Goal: Task Accomplishment & Management: Use online tool/utility

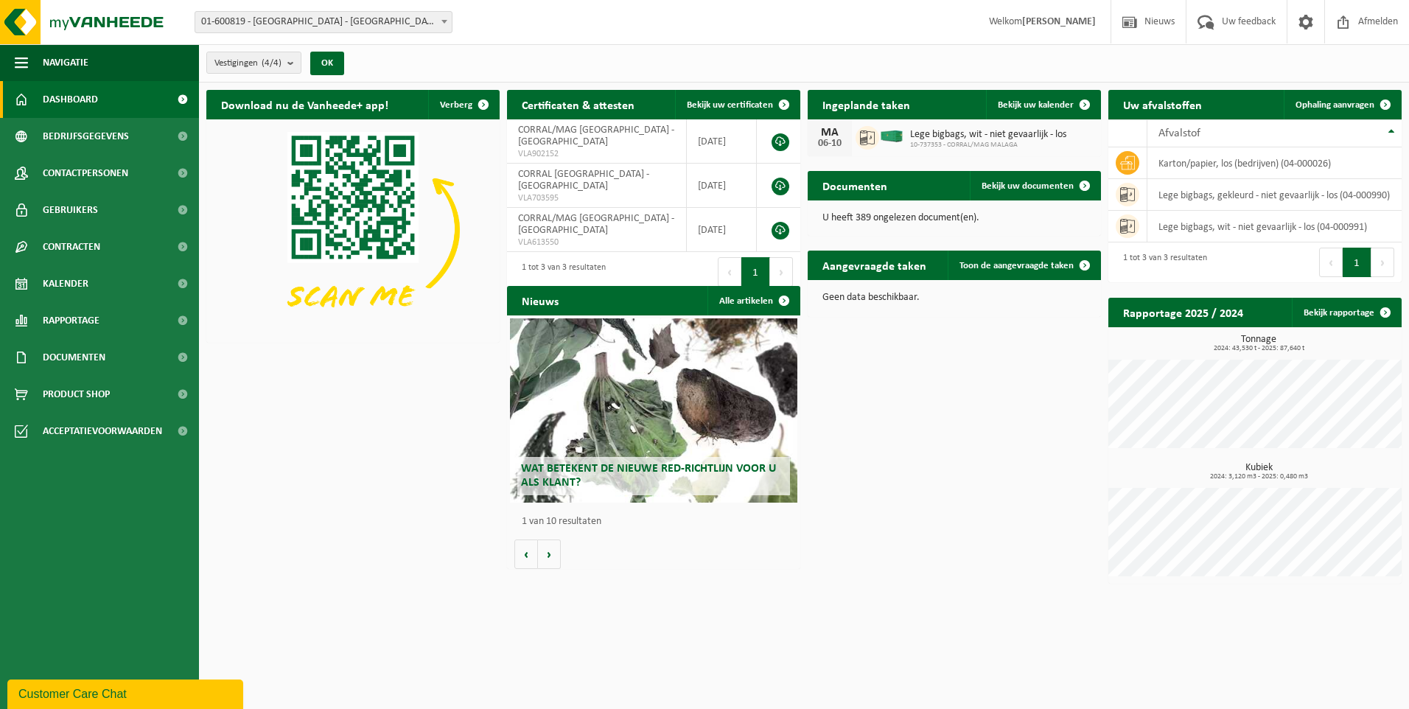
click at [1178, 133] on span "Afvalstof" at bounding box center [1180, 134] width 42 height 12
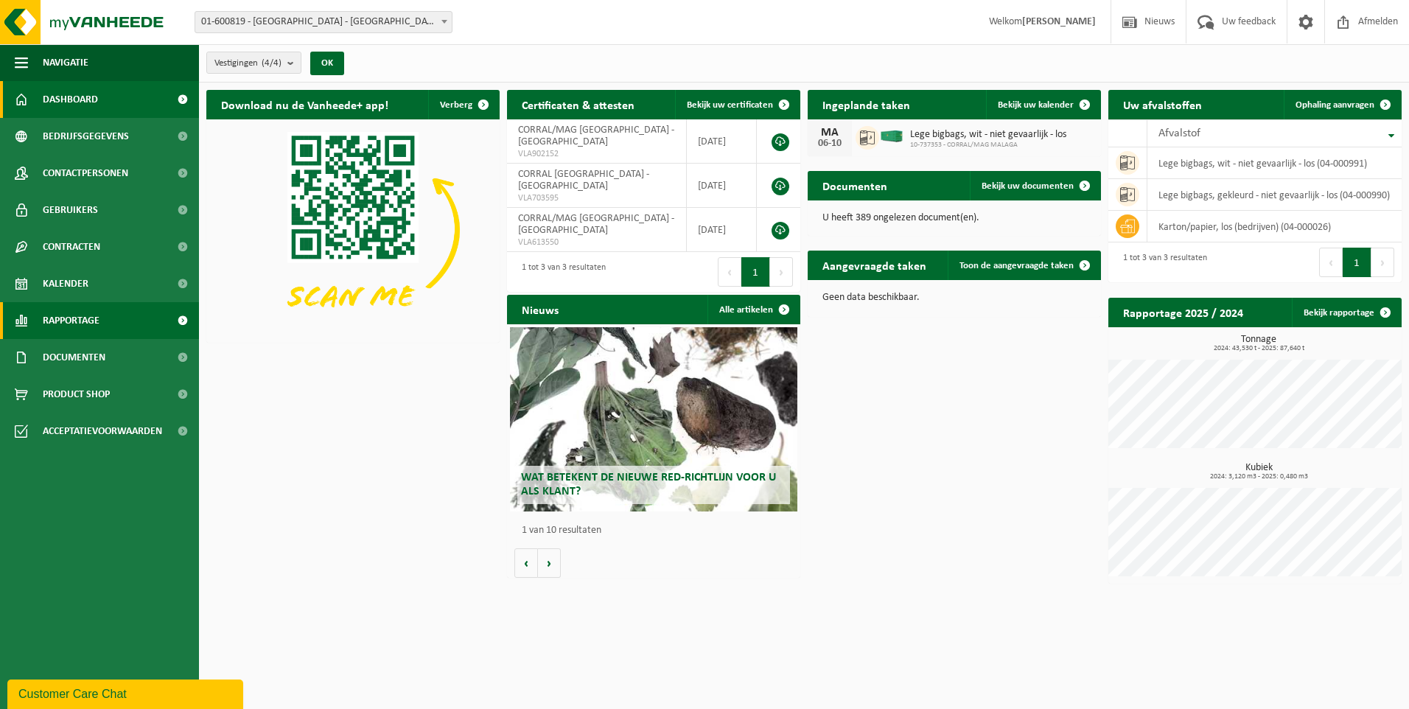
click at [83, 322] on span "Rapportage" at bounding box center [71, 320] width 57 height 37
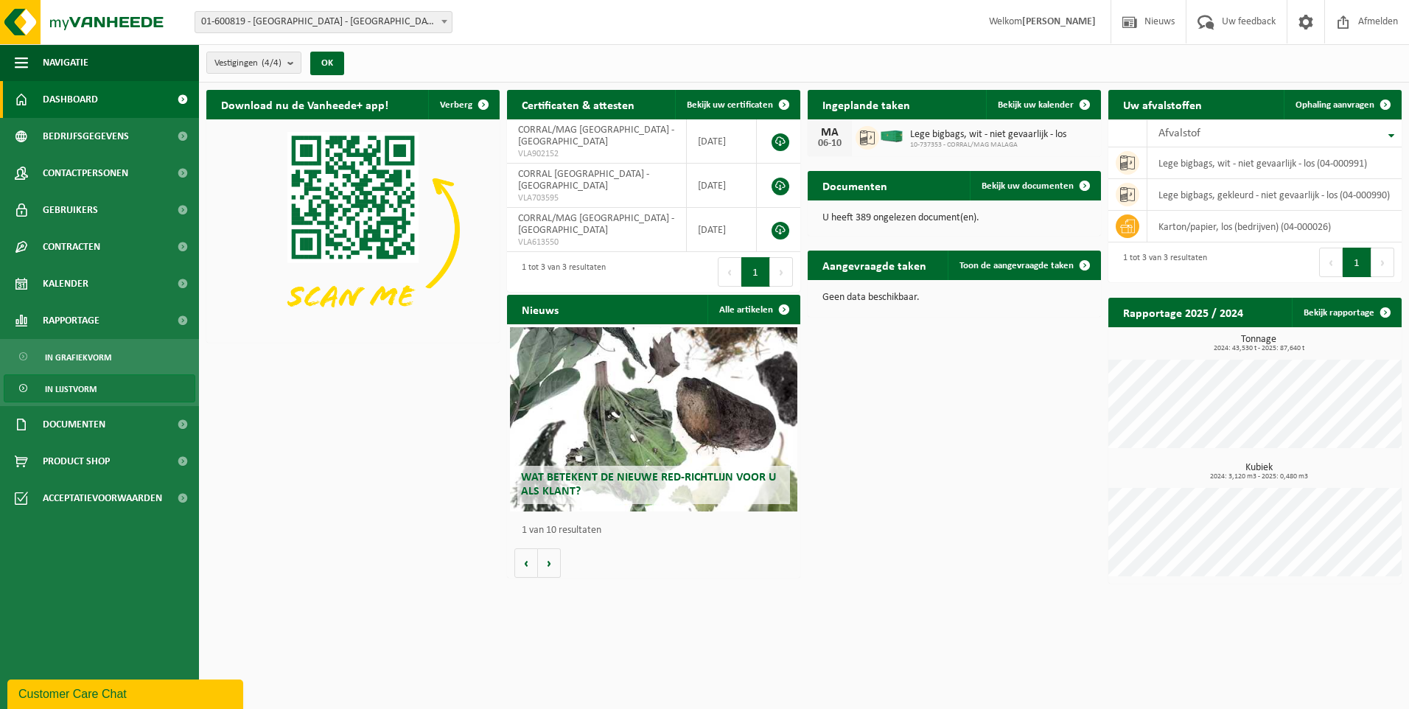
click at [61, 388] on span "In lijstvorm" at bounding box center [71, 389] width 52 height 28
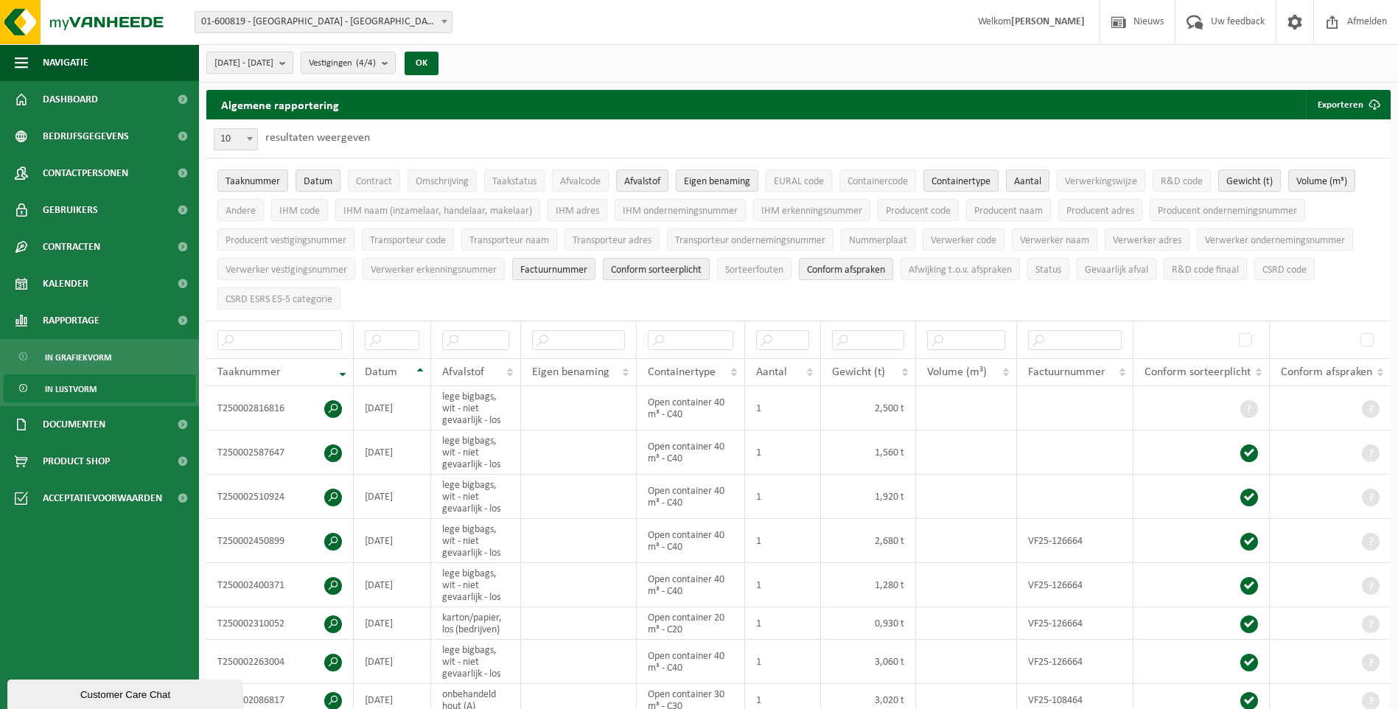
click at [293, 67] on b "submit" at bounding box center [285, 62] width 13 height 21
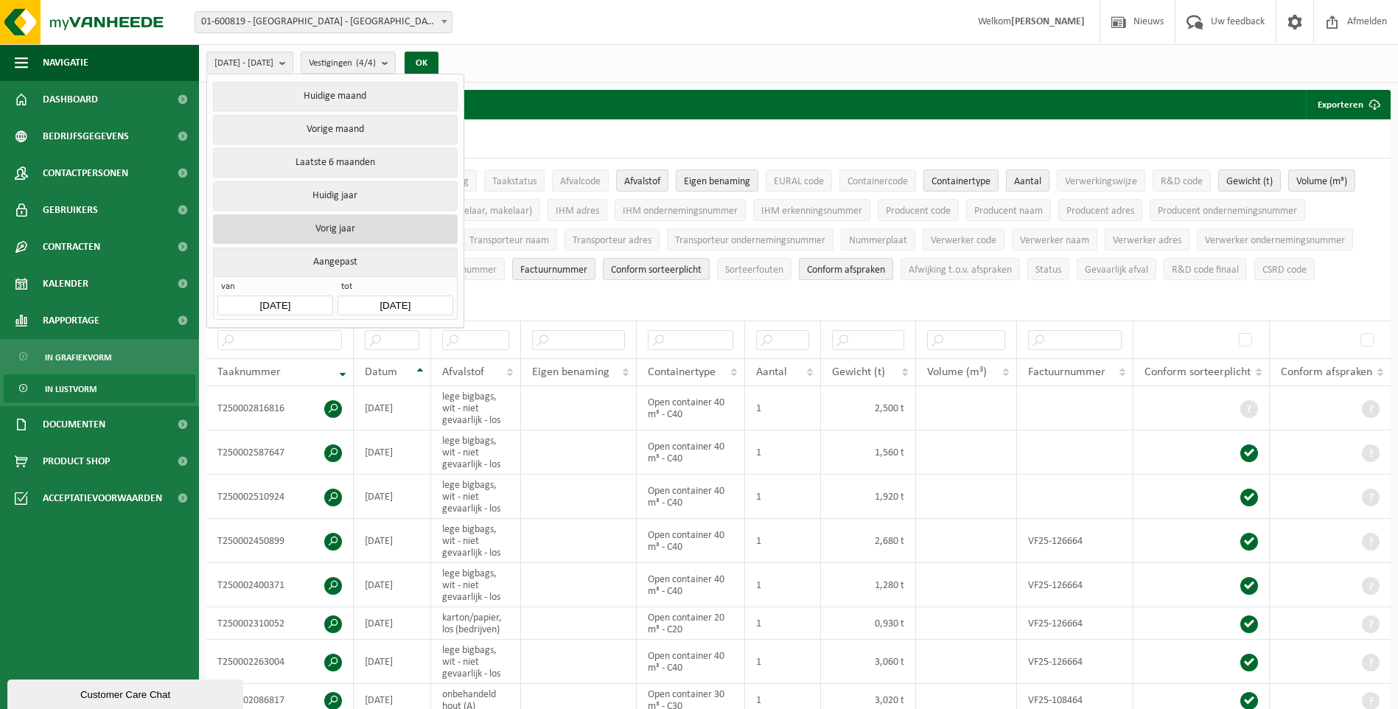
click at [351, 223] on button "Vorig jaar" at bounding box center [335, 228] width 244 height 29
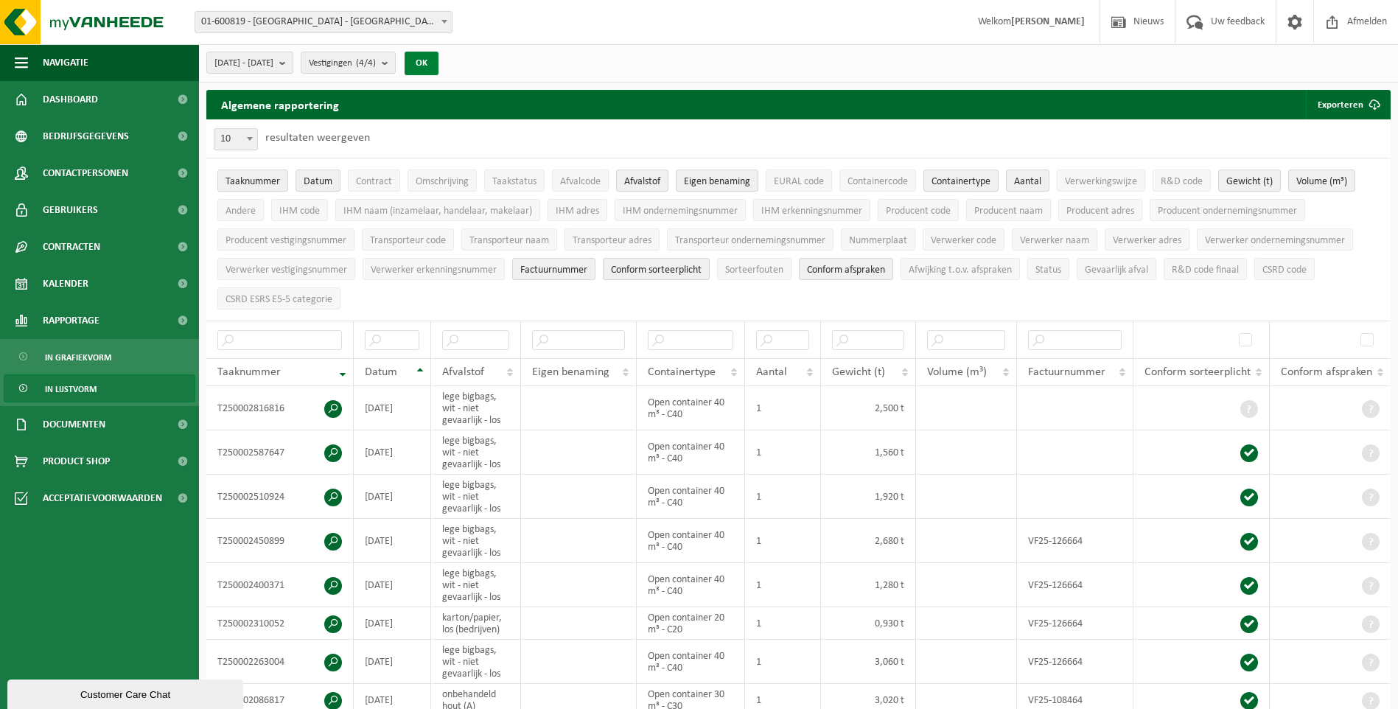
click at [439, 69] on button "OK" at bounding box center [422, 64] width 34 height 24
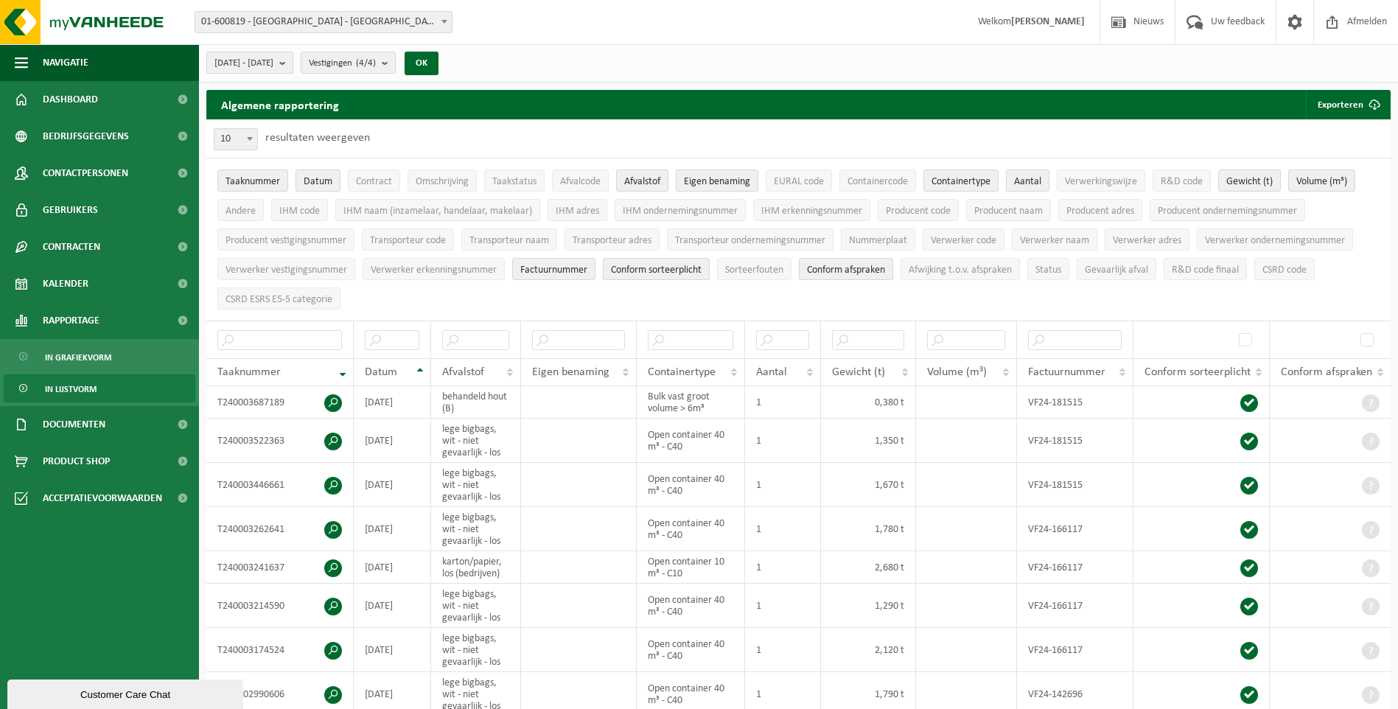
click at [293, 62] on b "submit" at bounding box center [285, 62] width 13 height 21
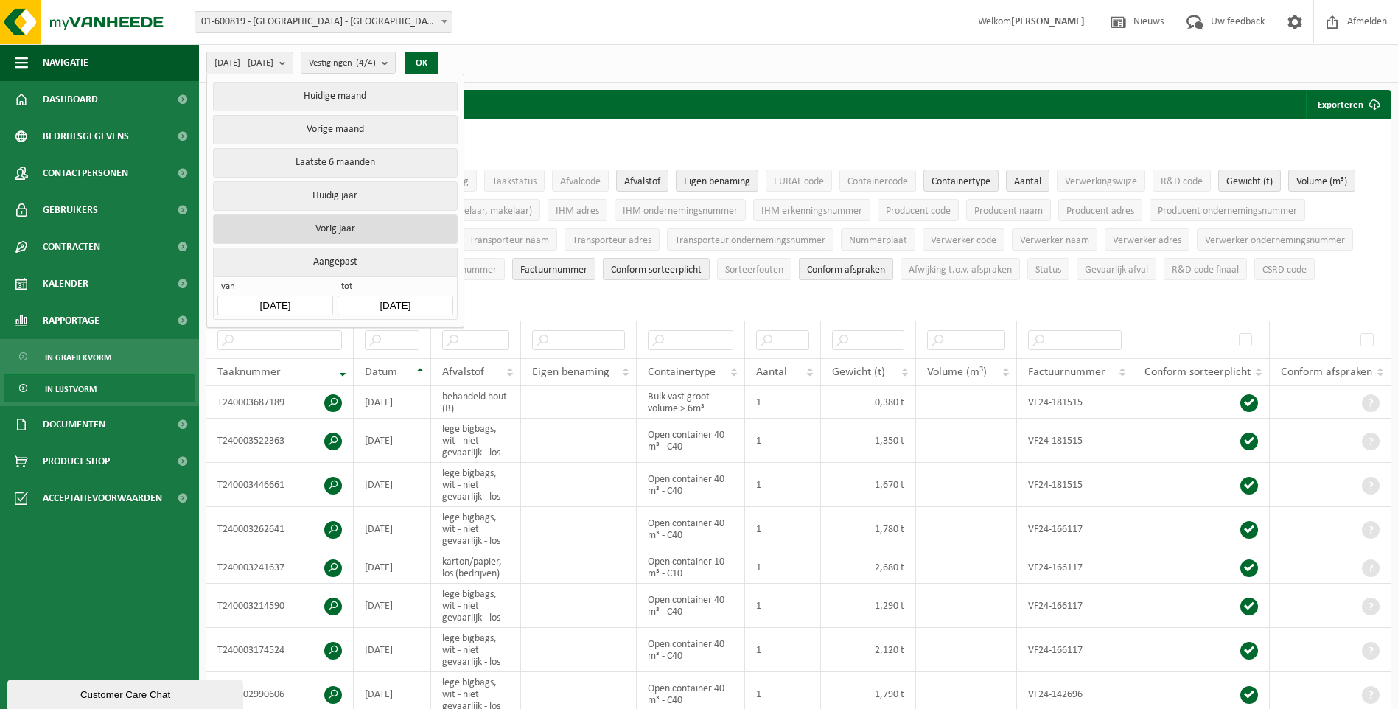
click at [337, 219] on button "Vorig jaar" at bounding box center [335, 228] width 244 height 29
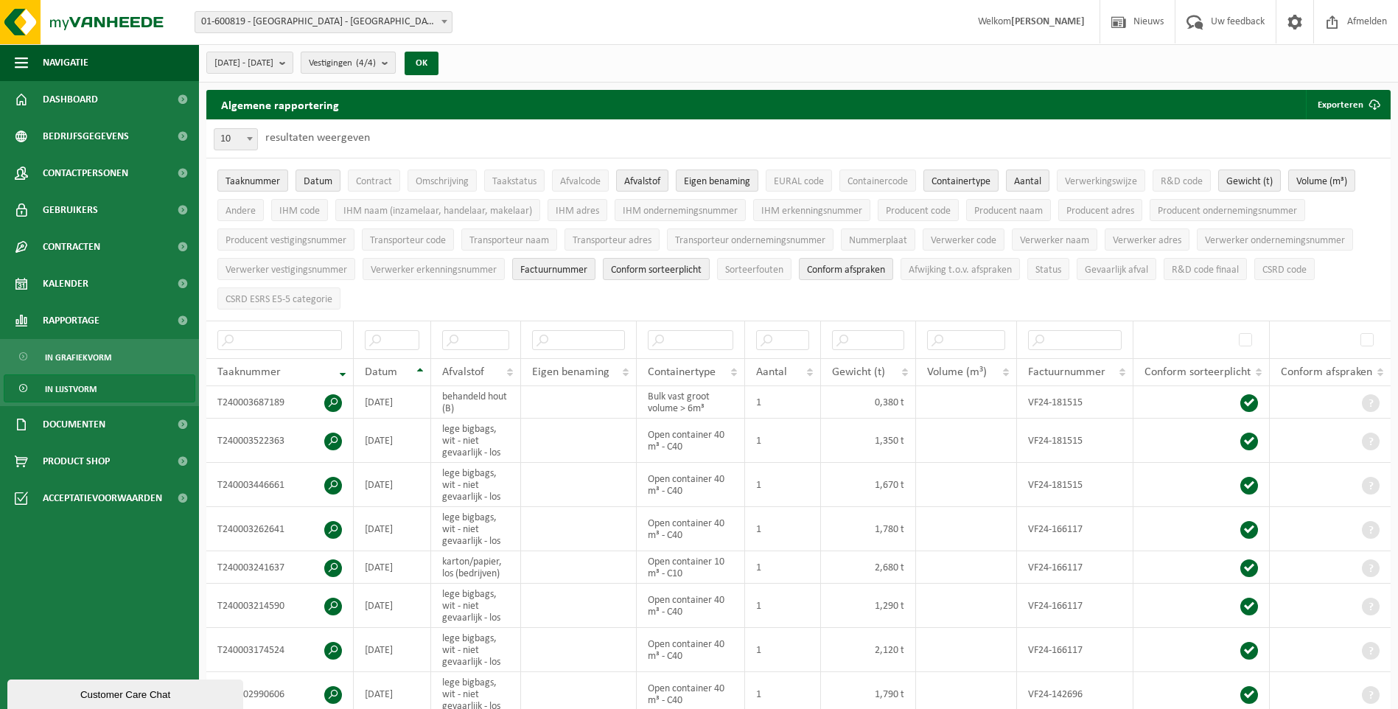
click at [395, 66] on b "submit" at bounding box center [388, 62] width 13 height 21
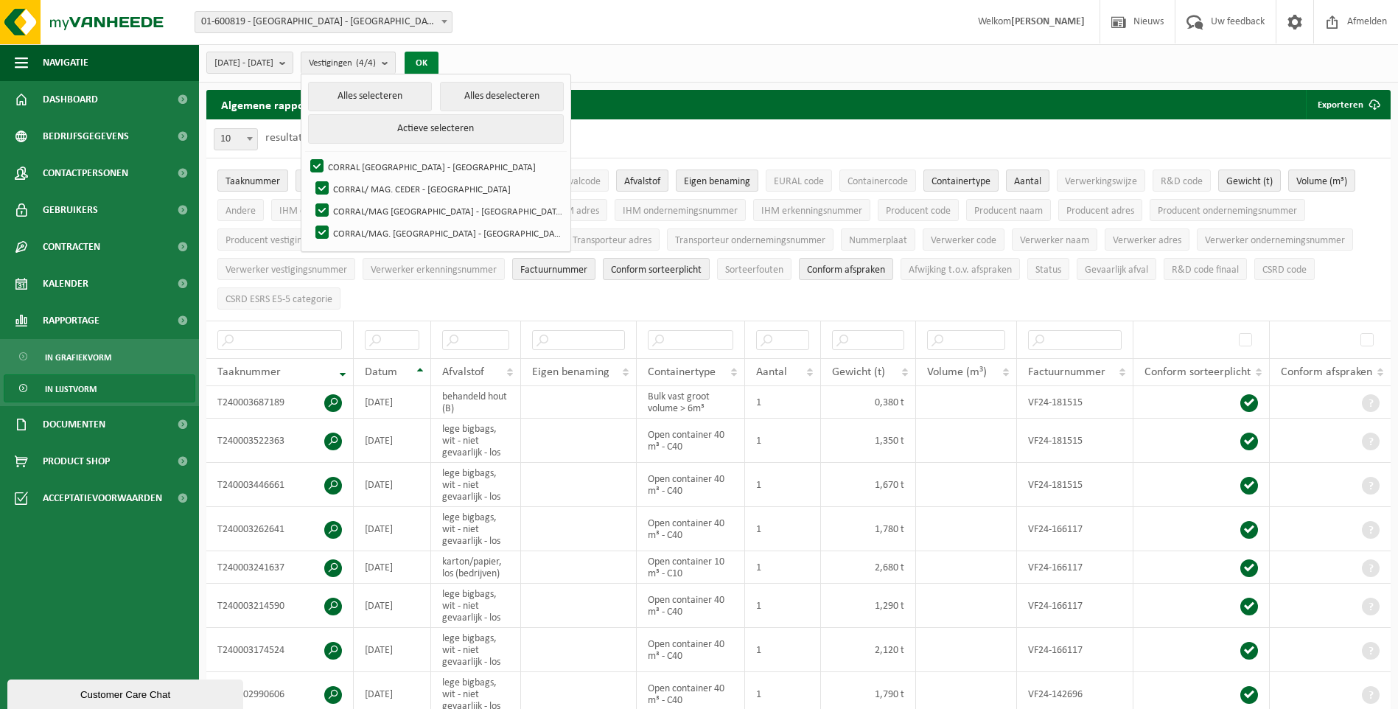
click at [439, 65] on button "OK" at bounding box center [422, 64] width 34 height 24
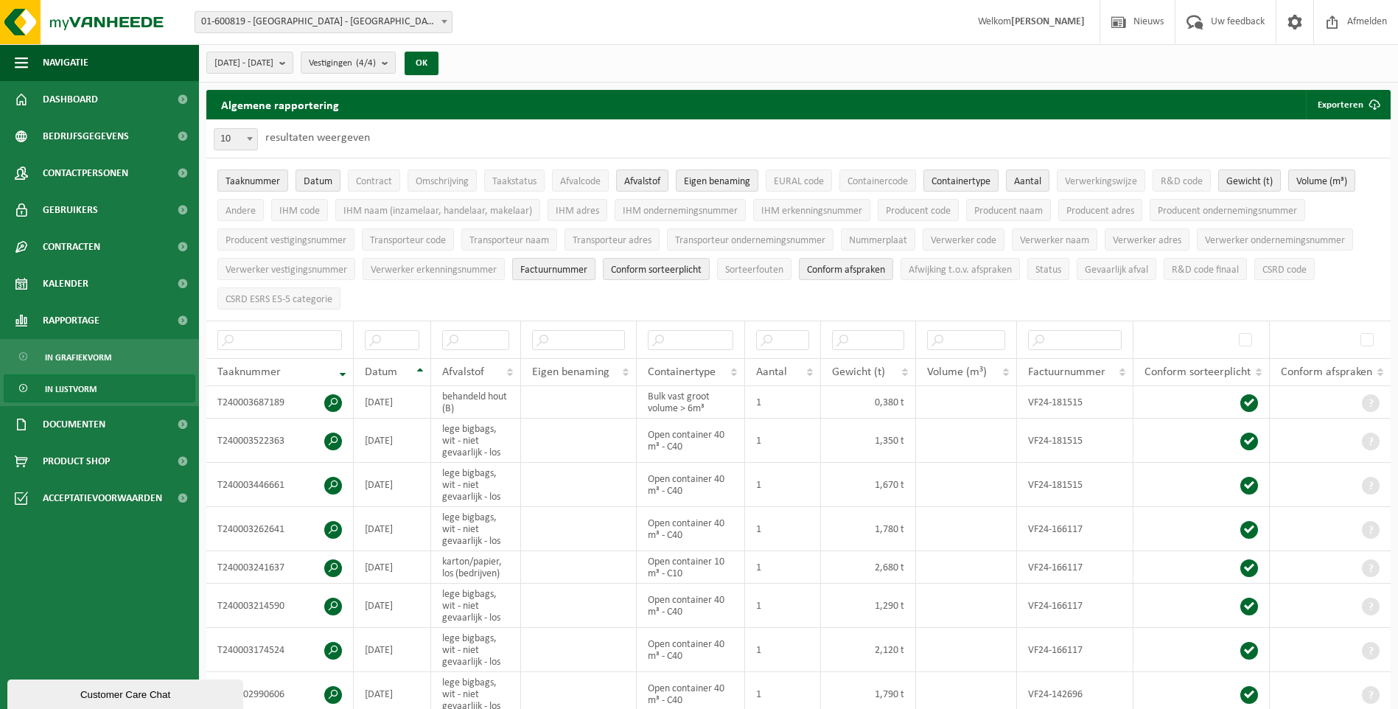
click at [548, 267] on span "Factuurnummer" at bounding box center [553, 270] width 67 height 11
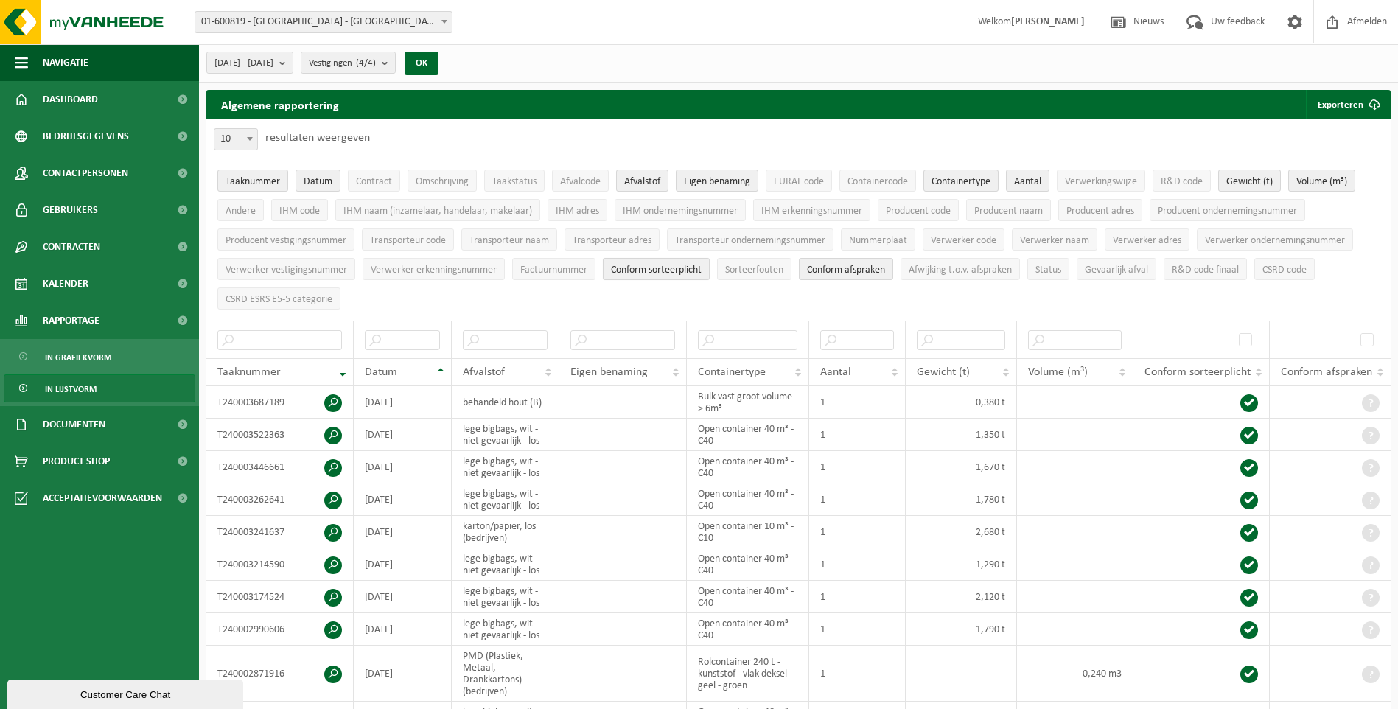
click at [665, 269] on span "Conform sorteerplicht" at bounding box center [656, 270] width 91 height 11
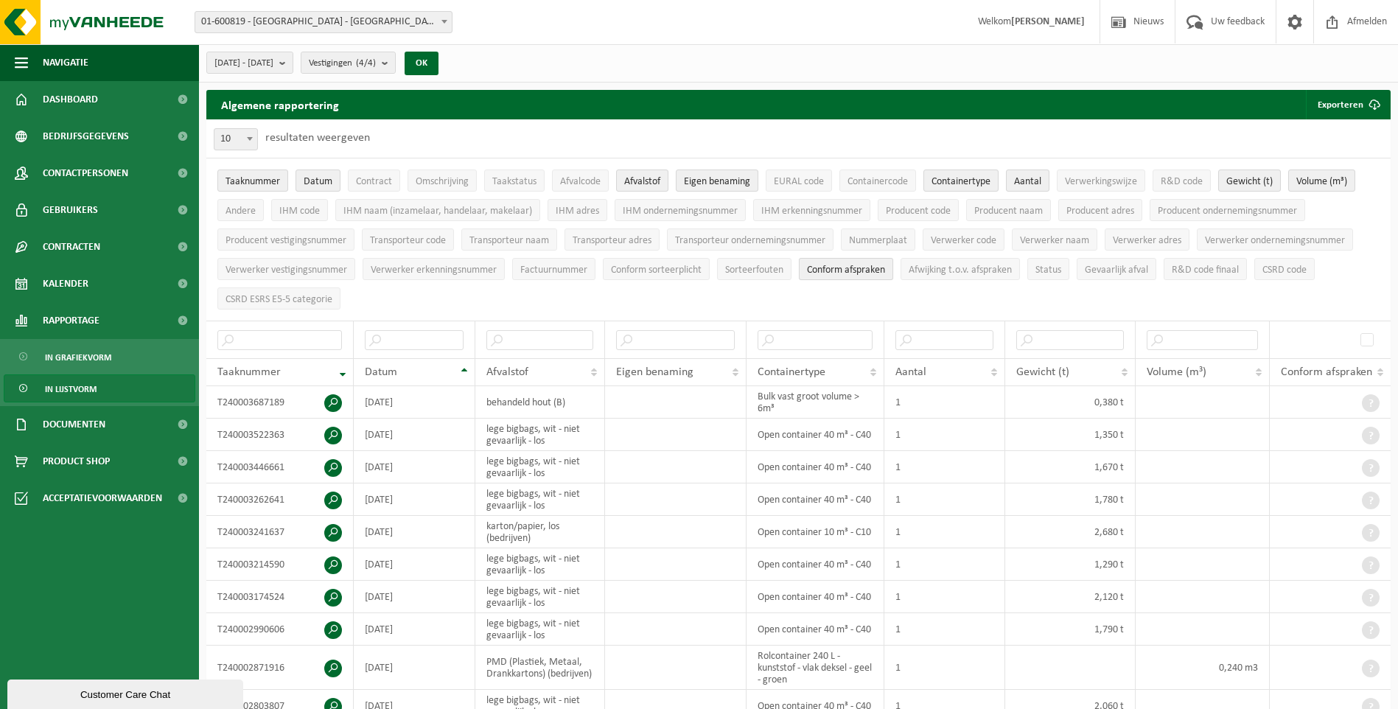
click at [846, 269] on span "Conform afspraken" at bounding box center [846, 270] width 78 height 11
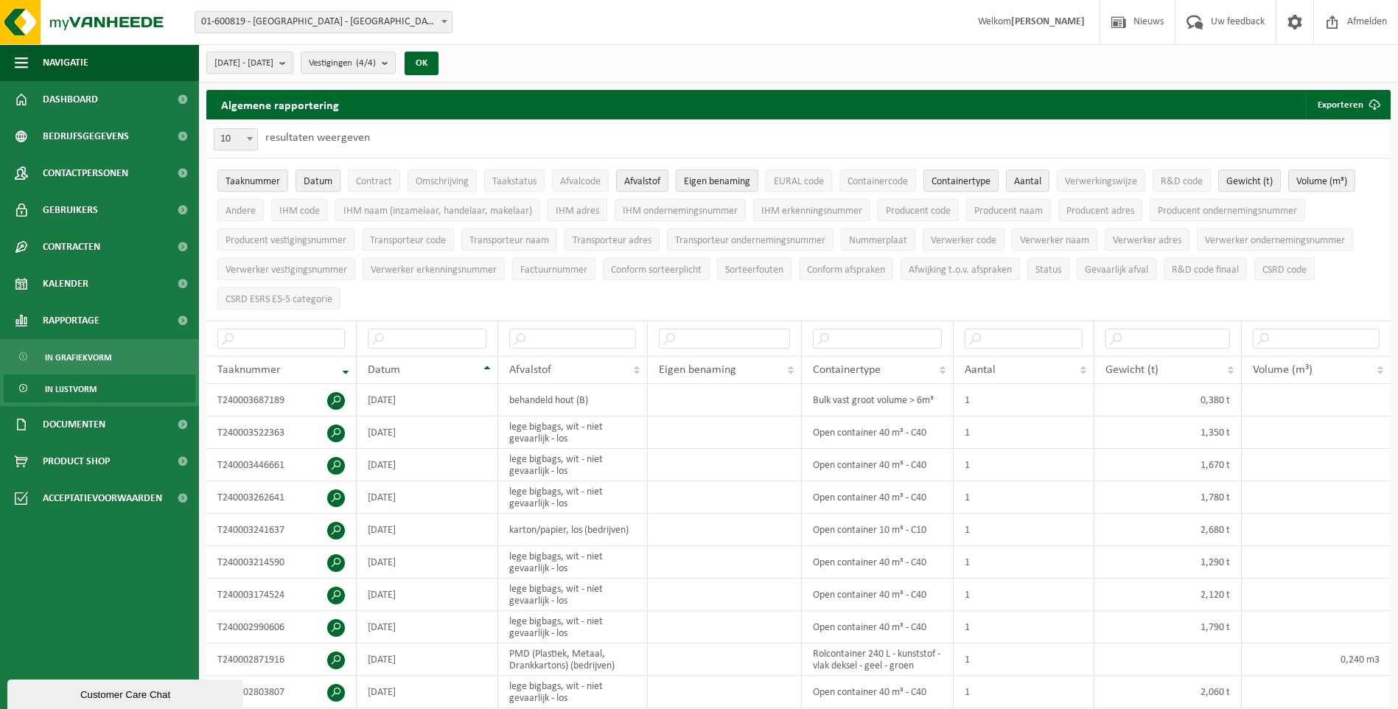
click at [725, 178] on span "Eigen benaming" at bounding box center [717, 181] width 66 height 11
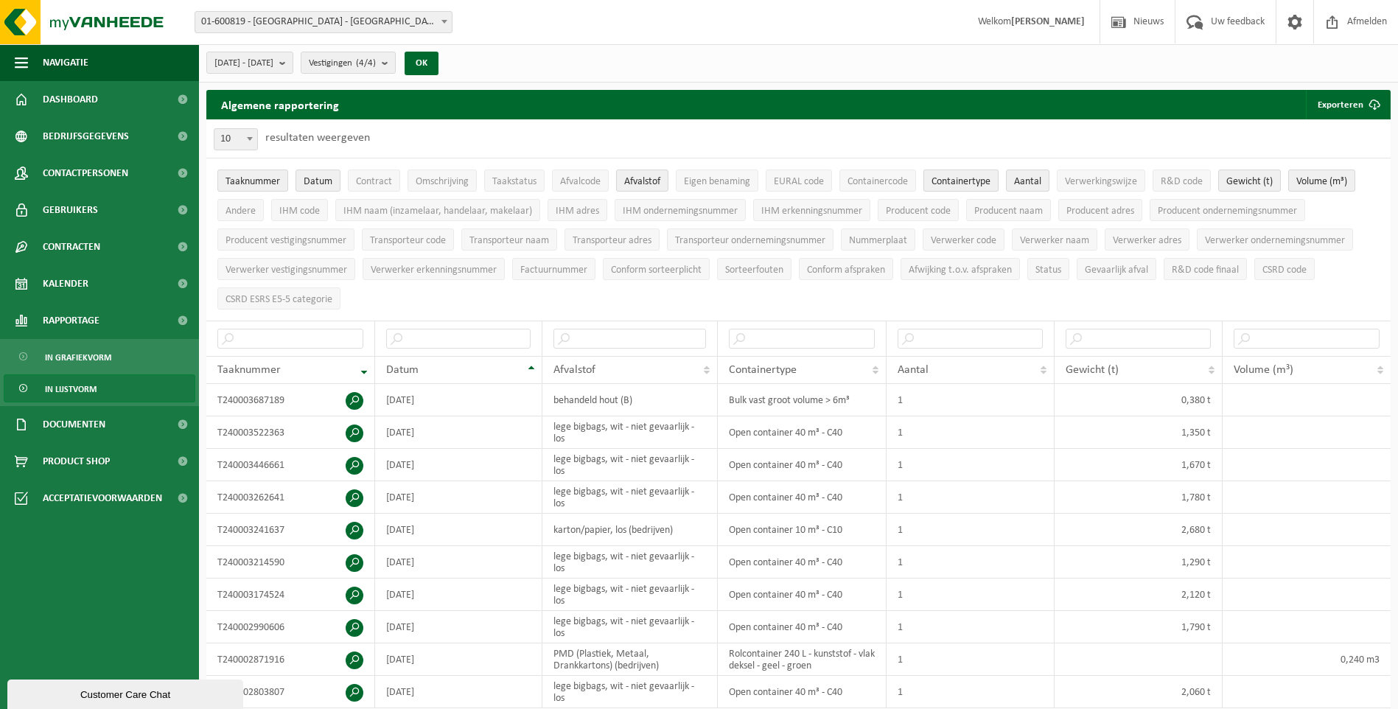
click at [977, 186] on span "Containertype" at bounding box center [961, 181] width 59 height 11
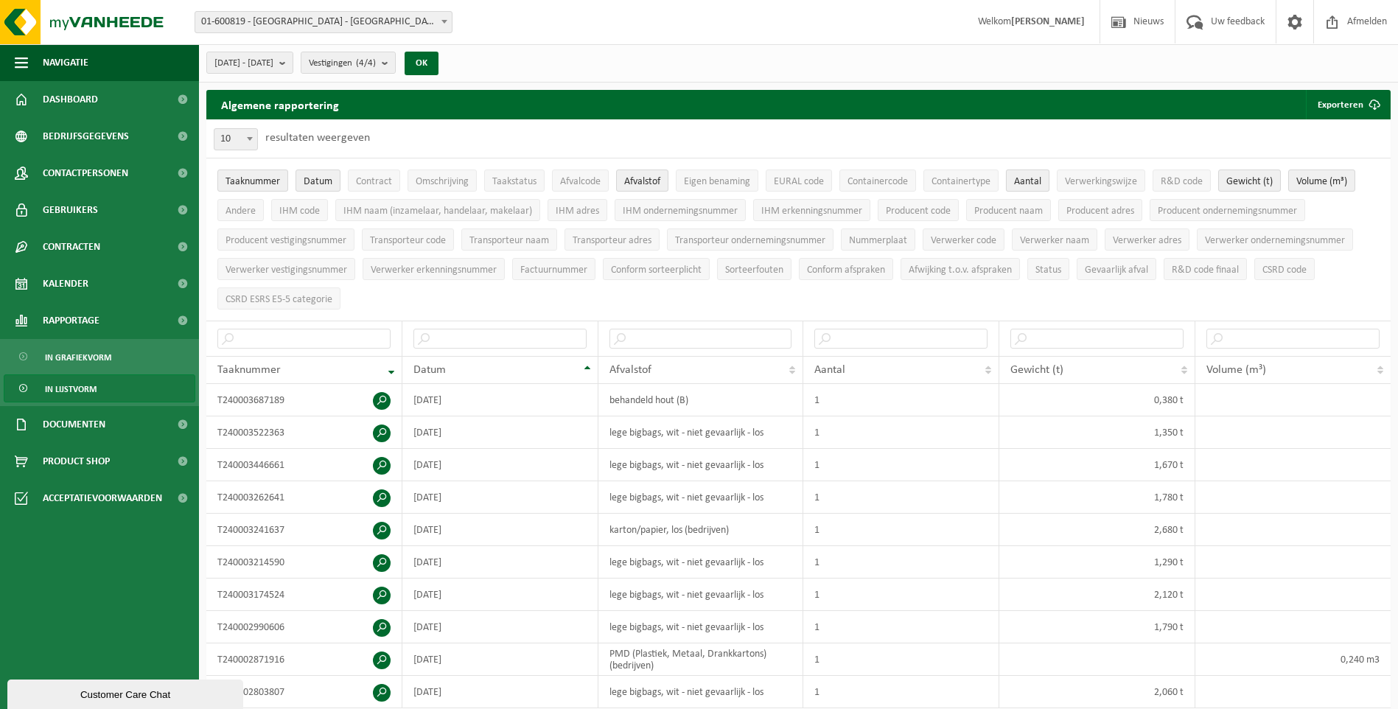
click at [1027, 182] on span "Aantal" at bounding box center [1027, 181] width 27 height 11
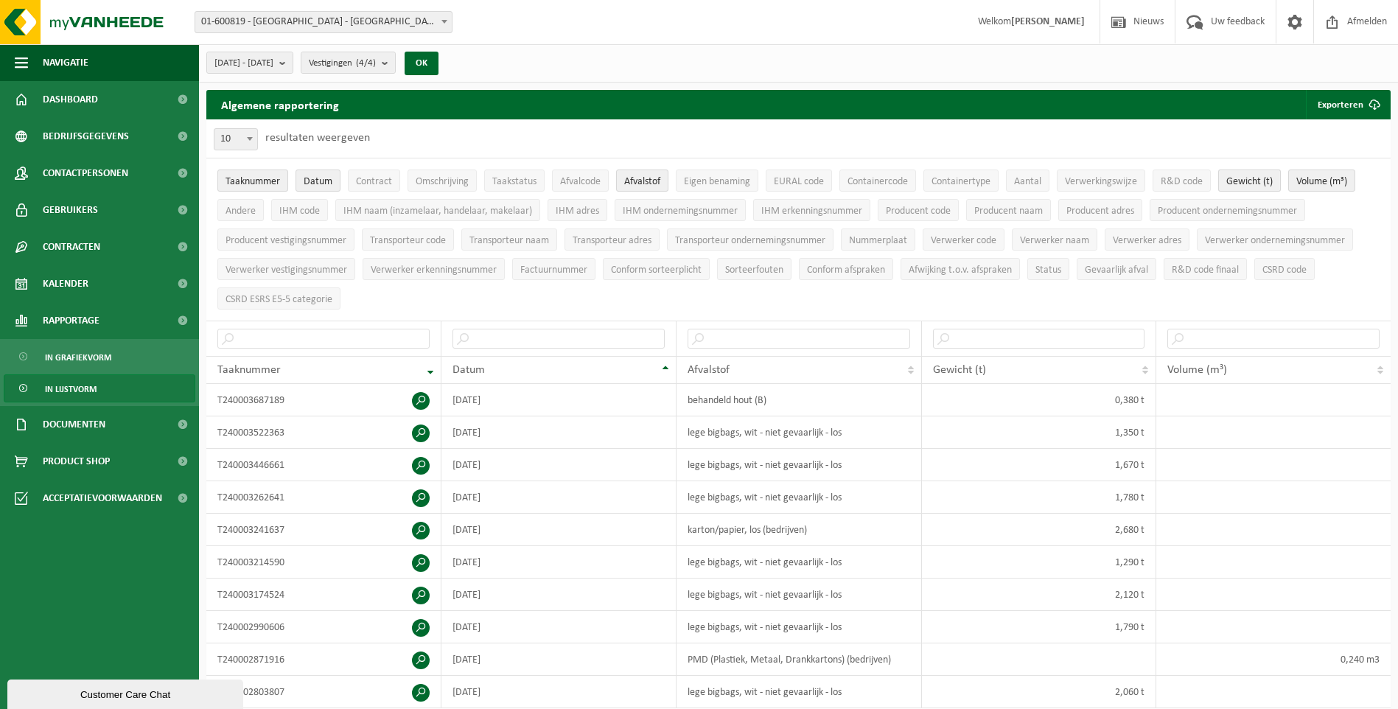
click at [1249, 186] on span "Gewicht (t)" at bounding box center [1249, 181] width 46 height 11
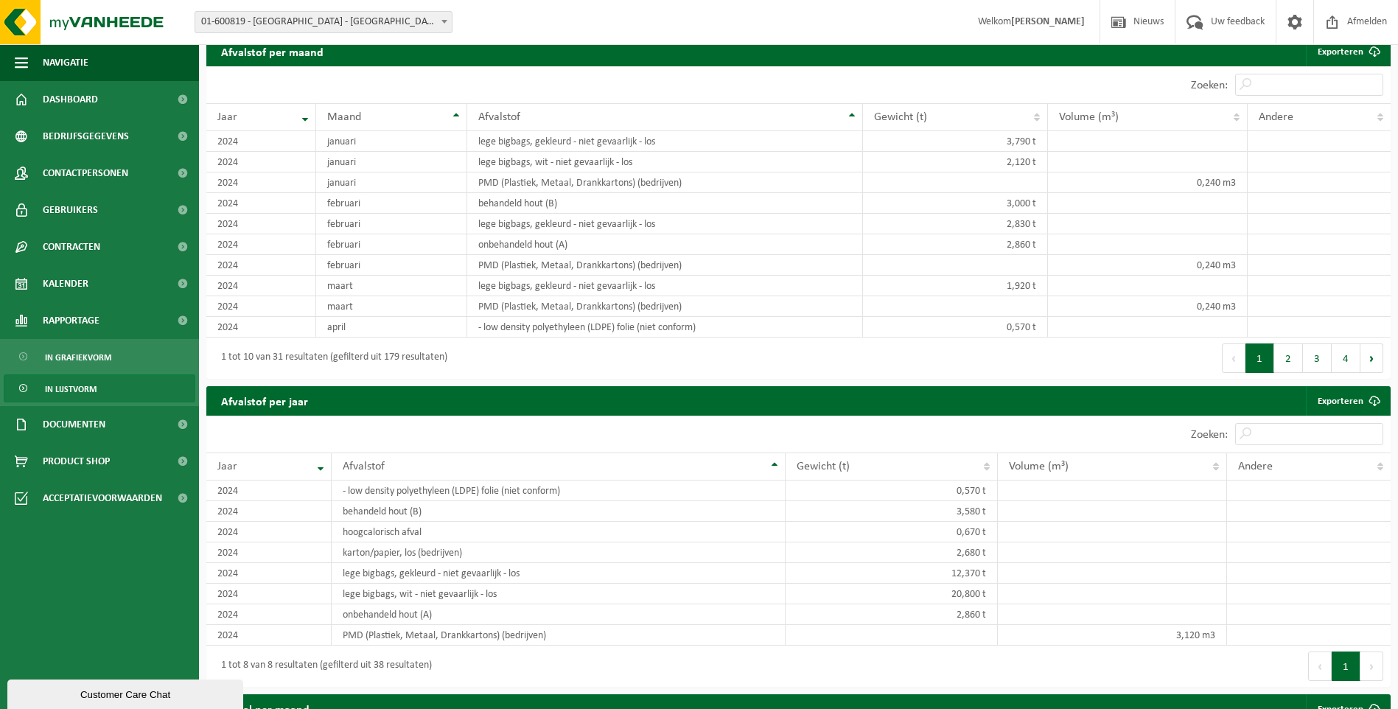
scroll to position [884, 0]
